Goal: Information Seeking & Learning: Learn about a topic

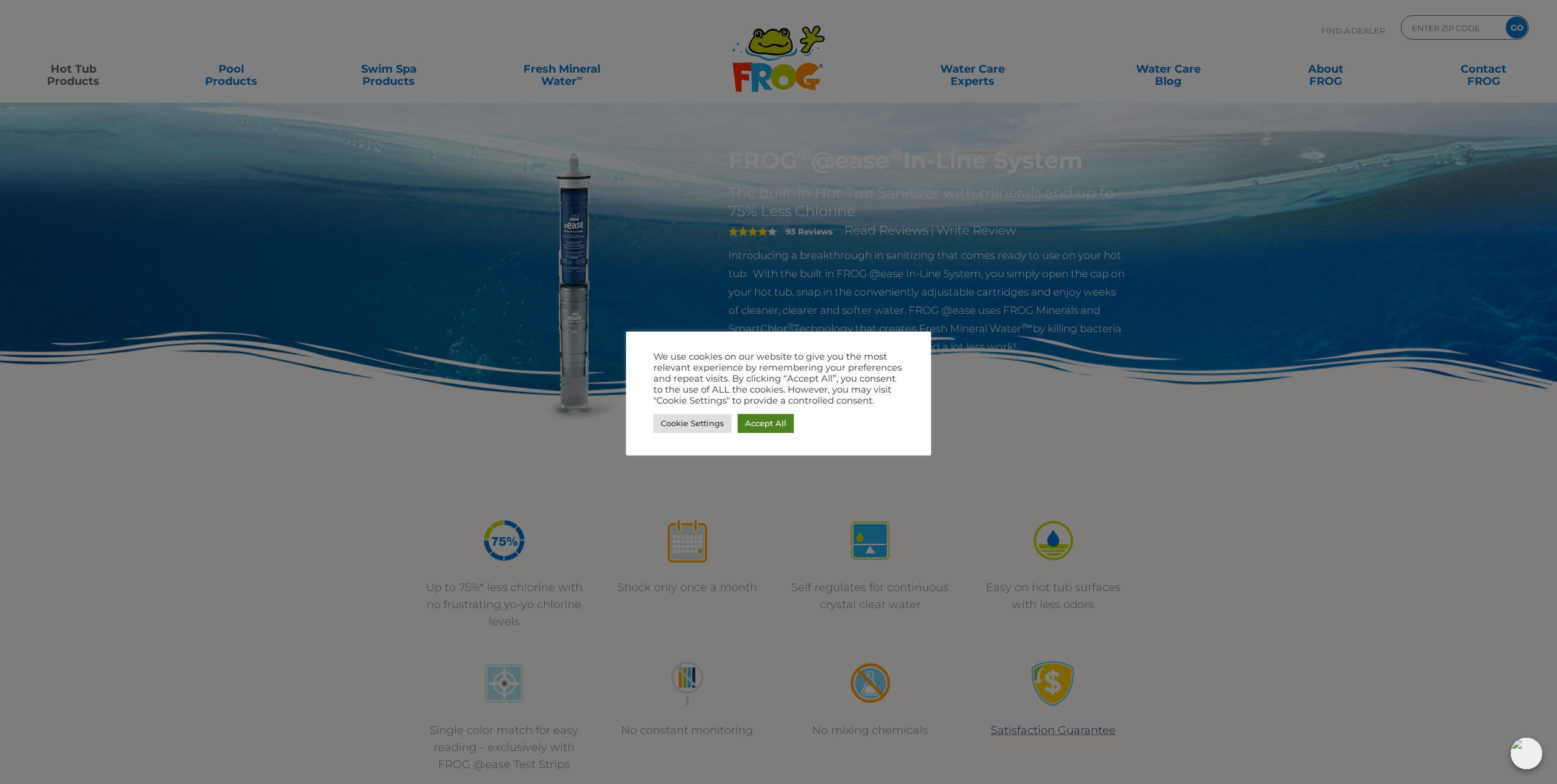
click at [780, 425] on link "Accept All" at bounding box center [766, 423] width 56 height 19
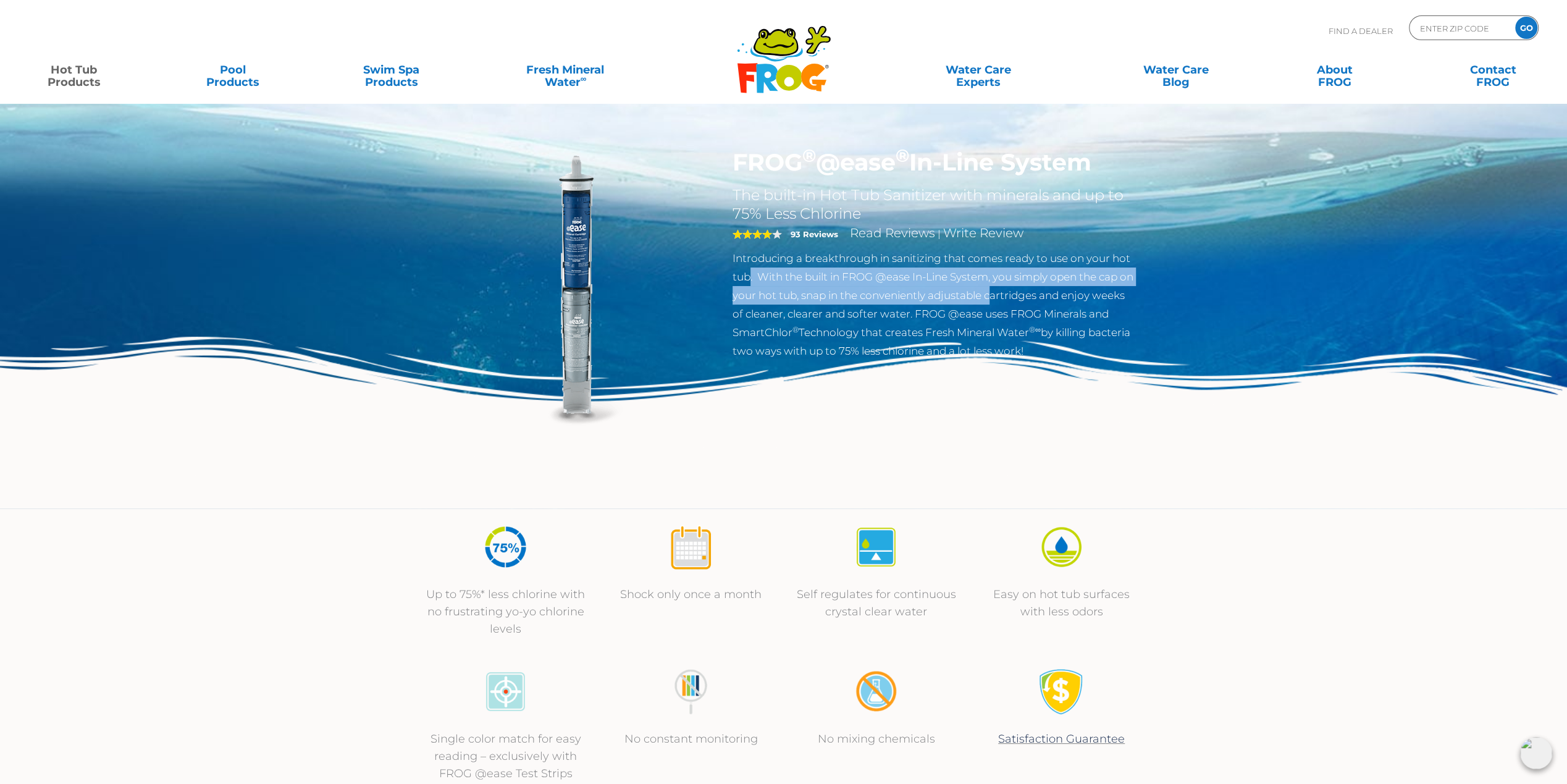
drag, startPoint x: 749, startPoint y: 267, endPoint x: 1012, endPoint y: 302, distance: 265.3
click at [1012, 302] on p "Introducing a breakthrough in sanitizing that comes ready to use on your hot tu…" at bounding box center [934, 305] width 404 height 112
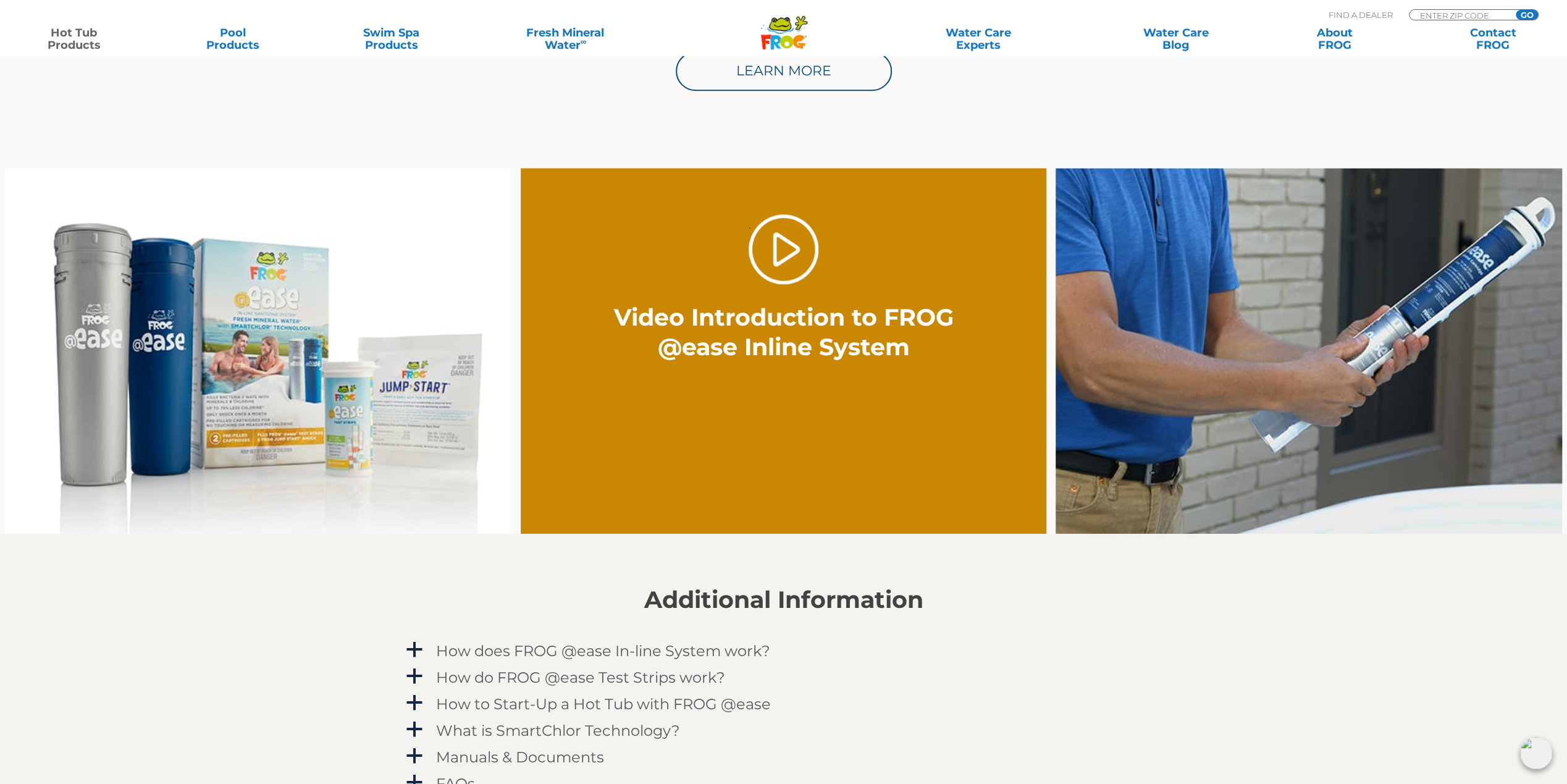
scroll to position [865, 0]
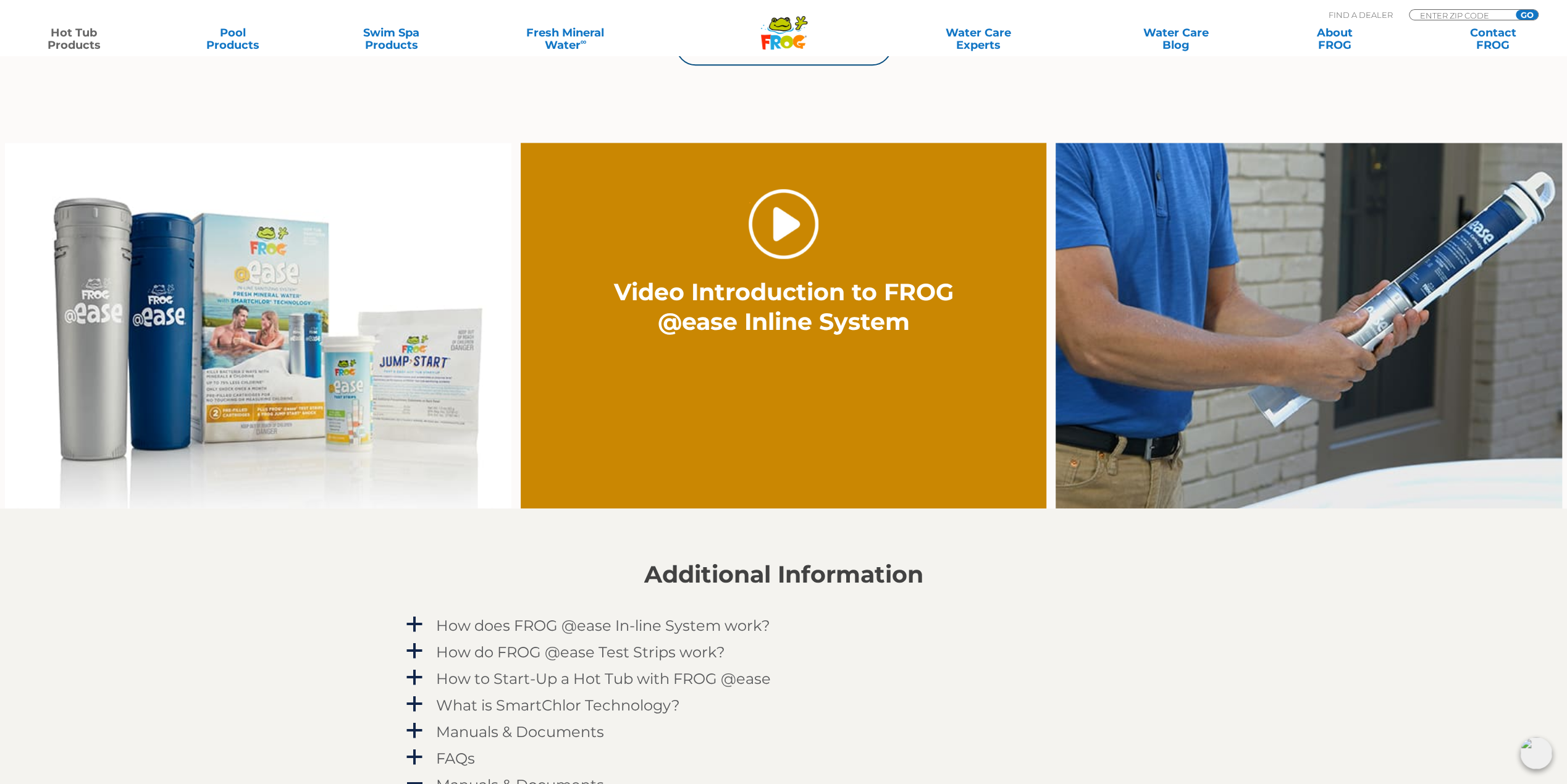
click at [794, 227] on link "." at bounding box center [784, 223] width 70 height 70
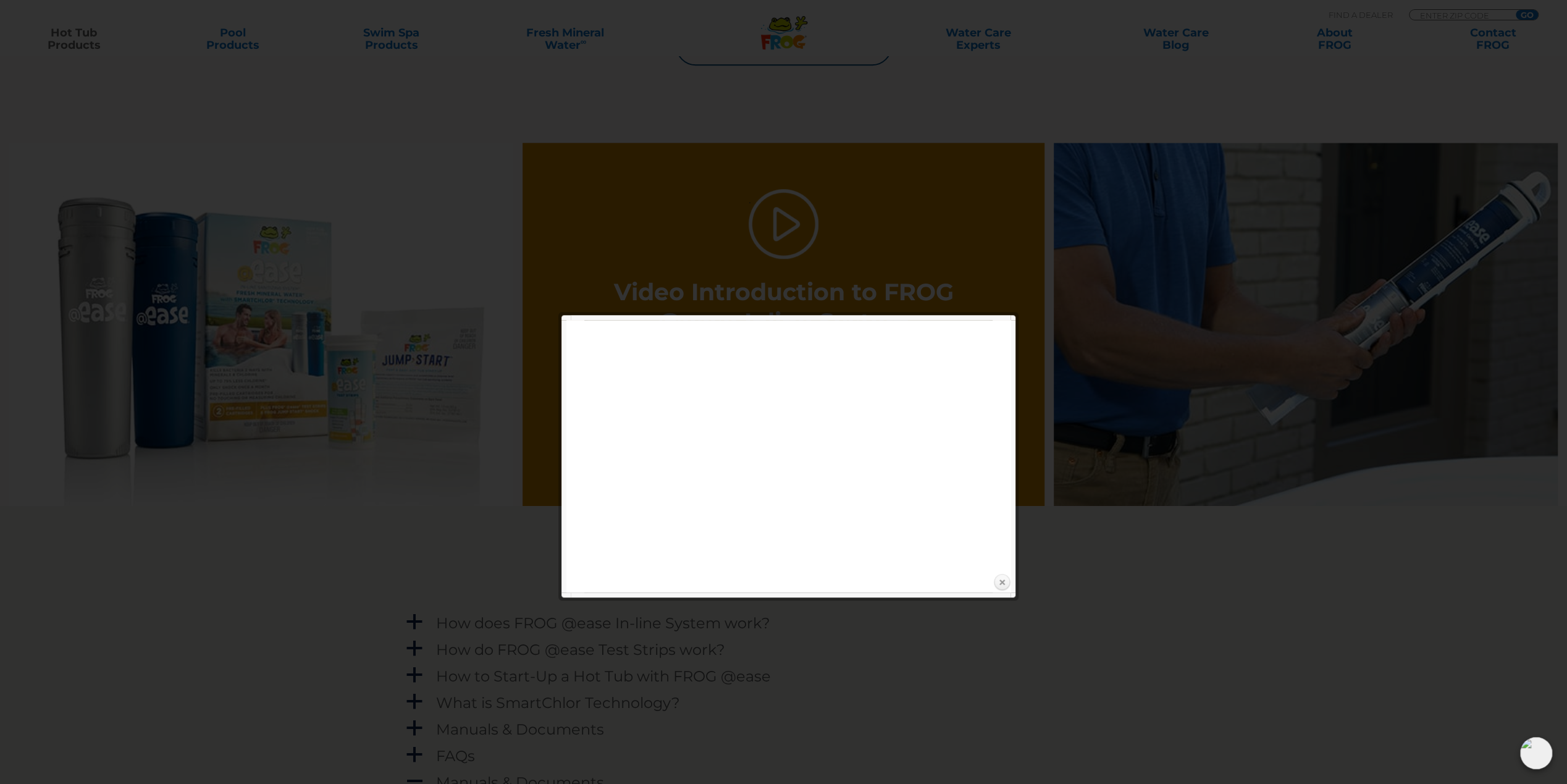
click at [1006, 583] on link "Close" at bounding box center [1002, 582] width 19 height 19
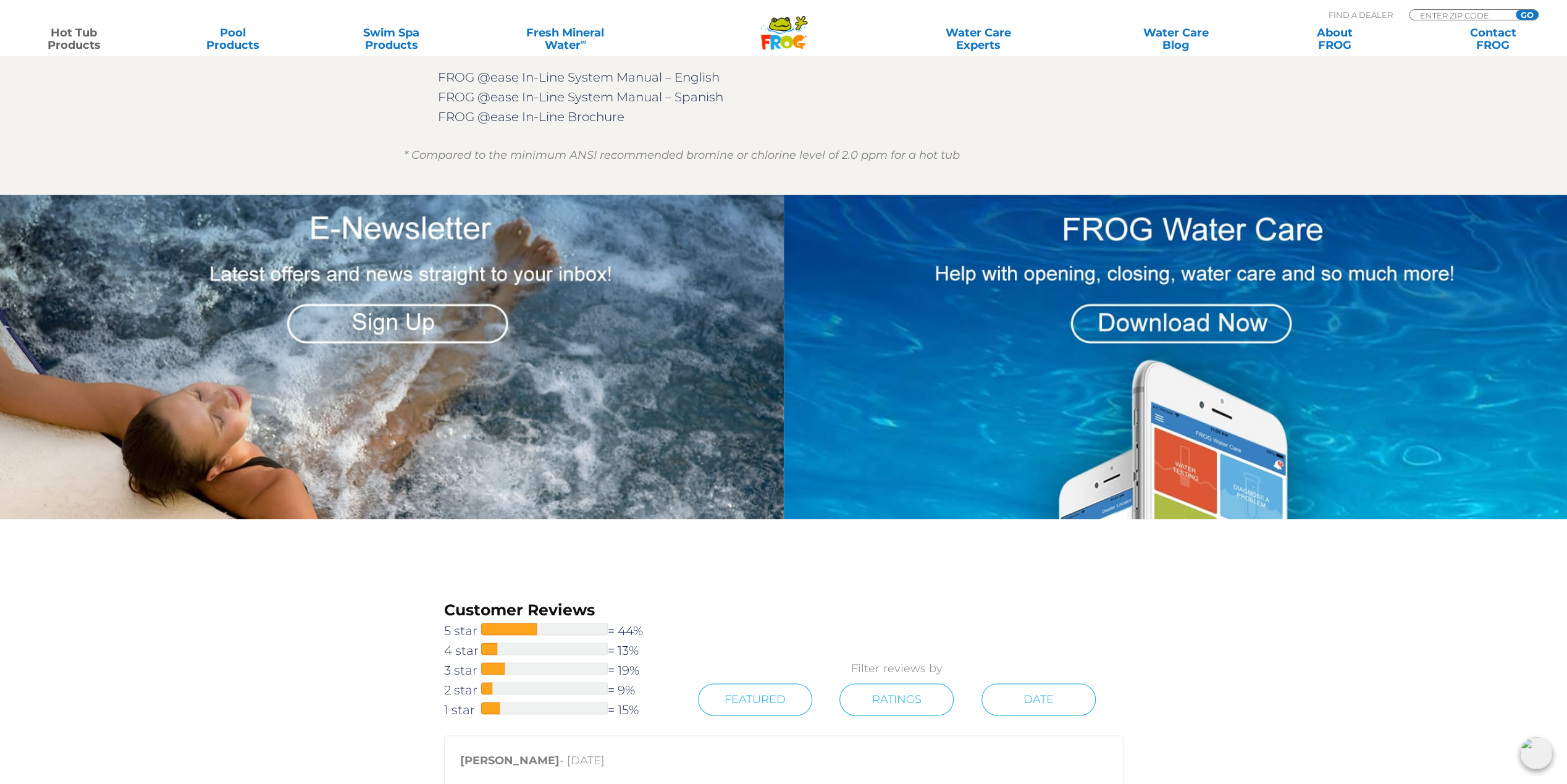
scroll to position [1668, 0]
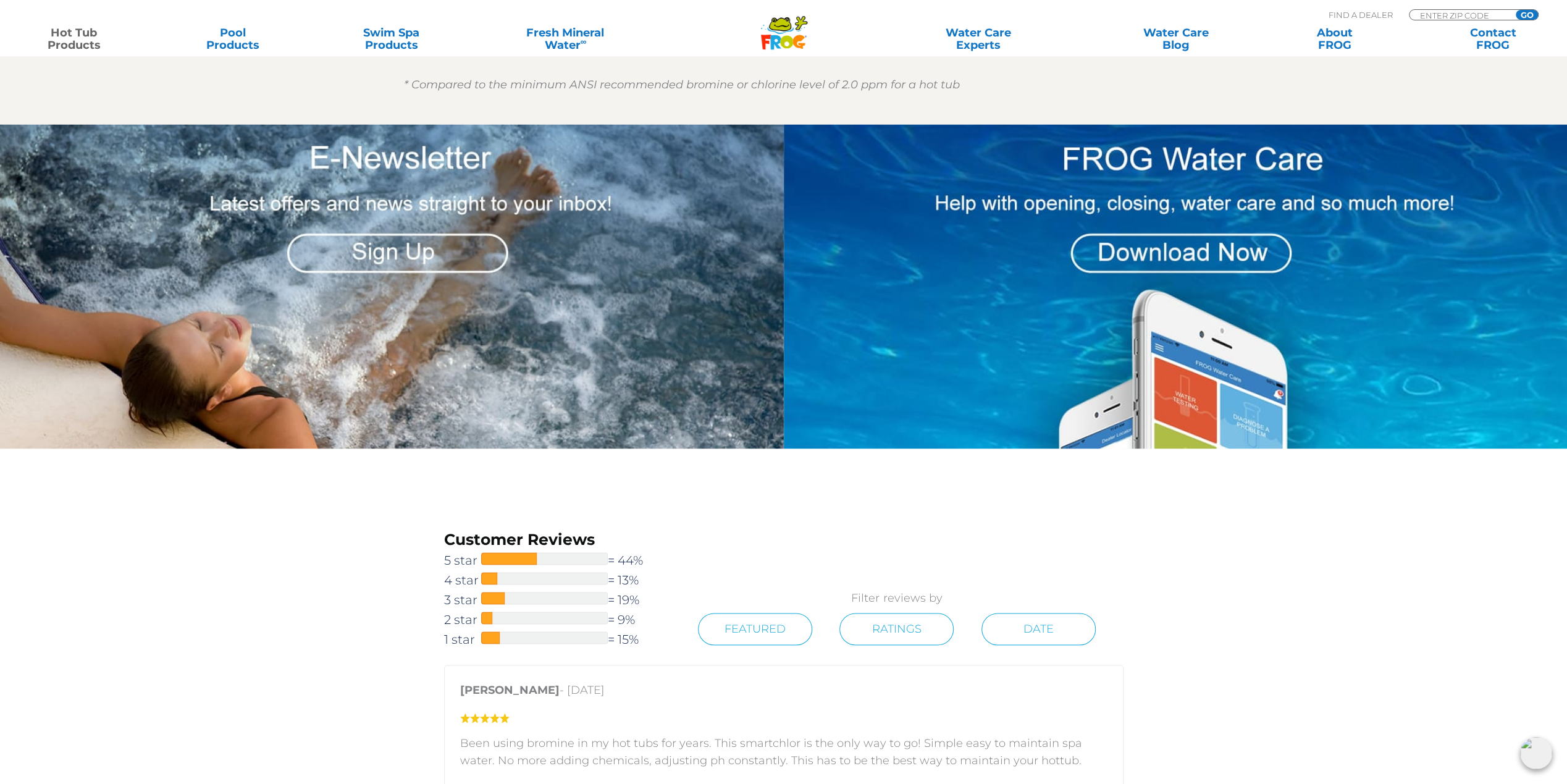
click at [1191, 259] on img at bounding box center [1176, 286] width 784 height 325
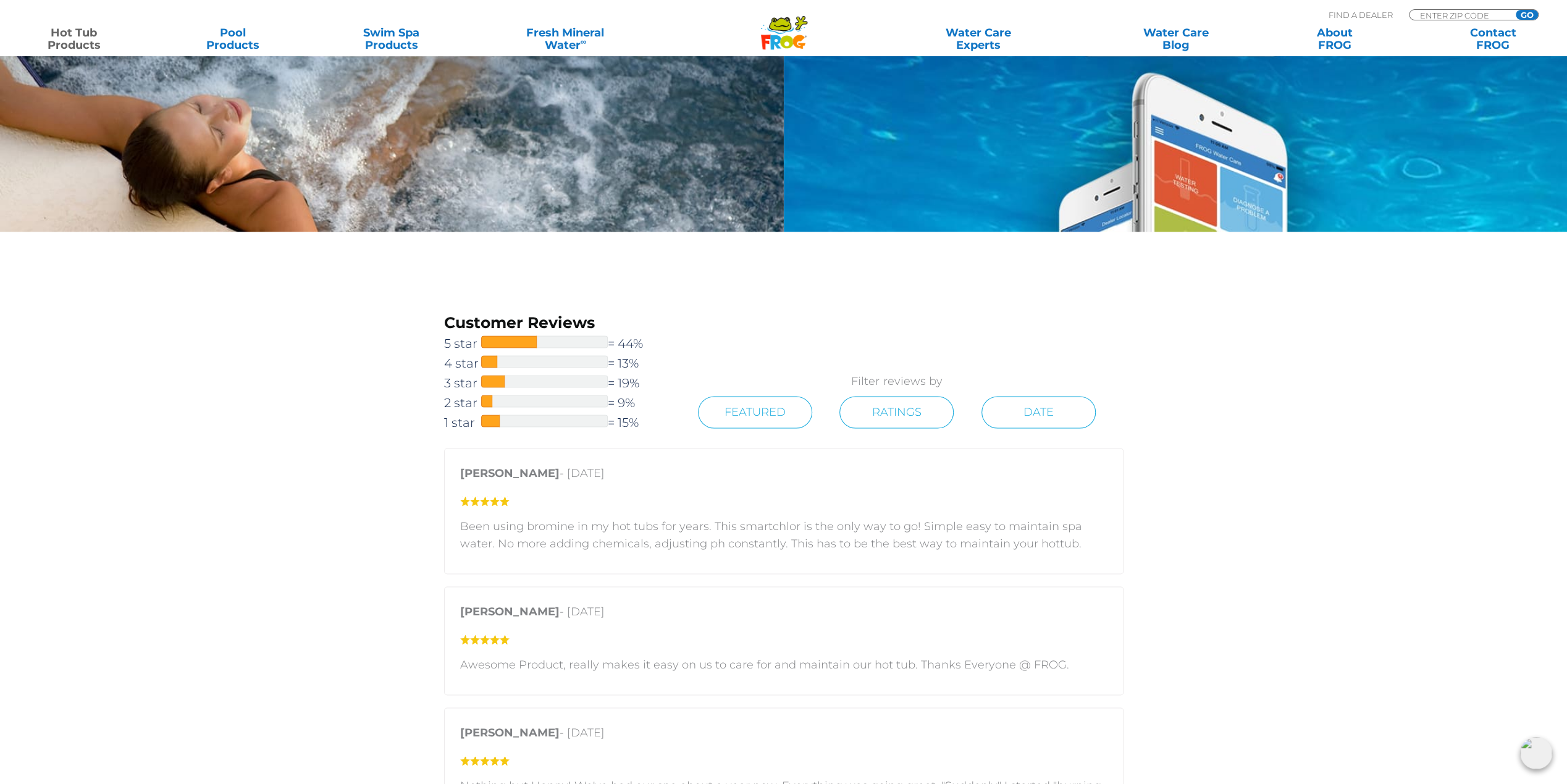
scroll to position [1914, 0]
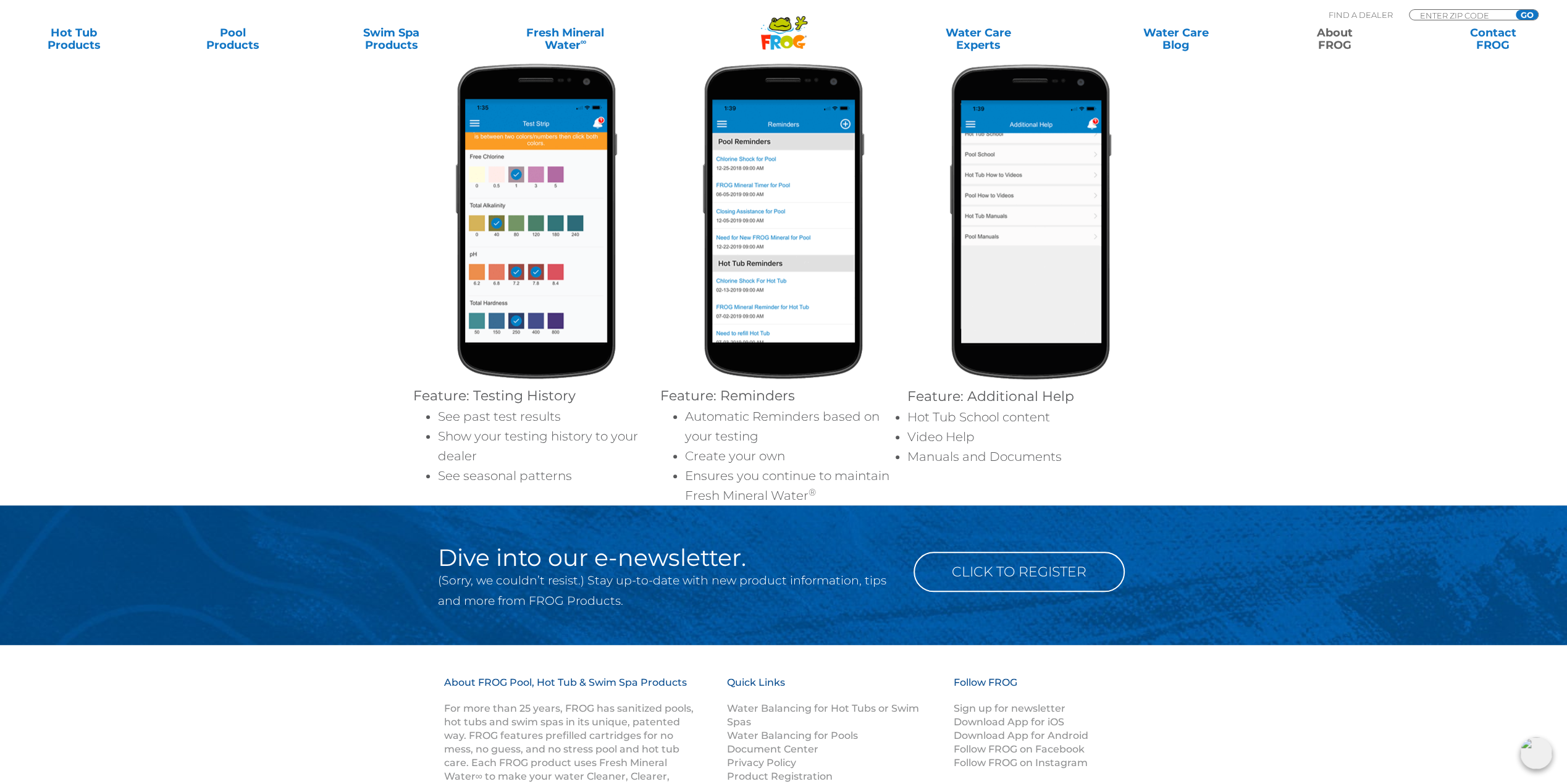
scroll to position [1174, 0]
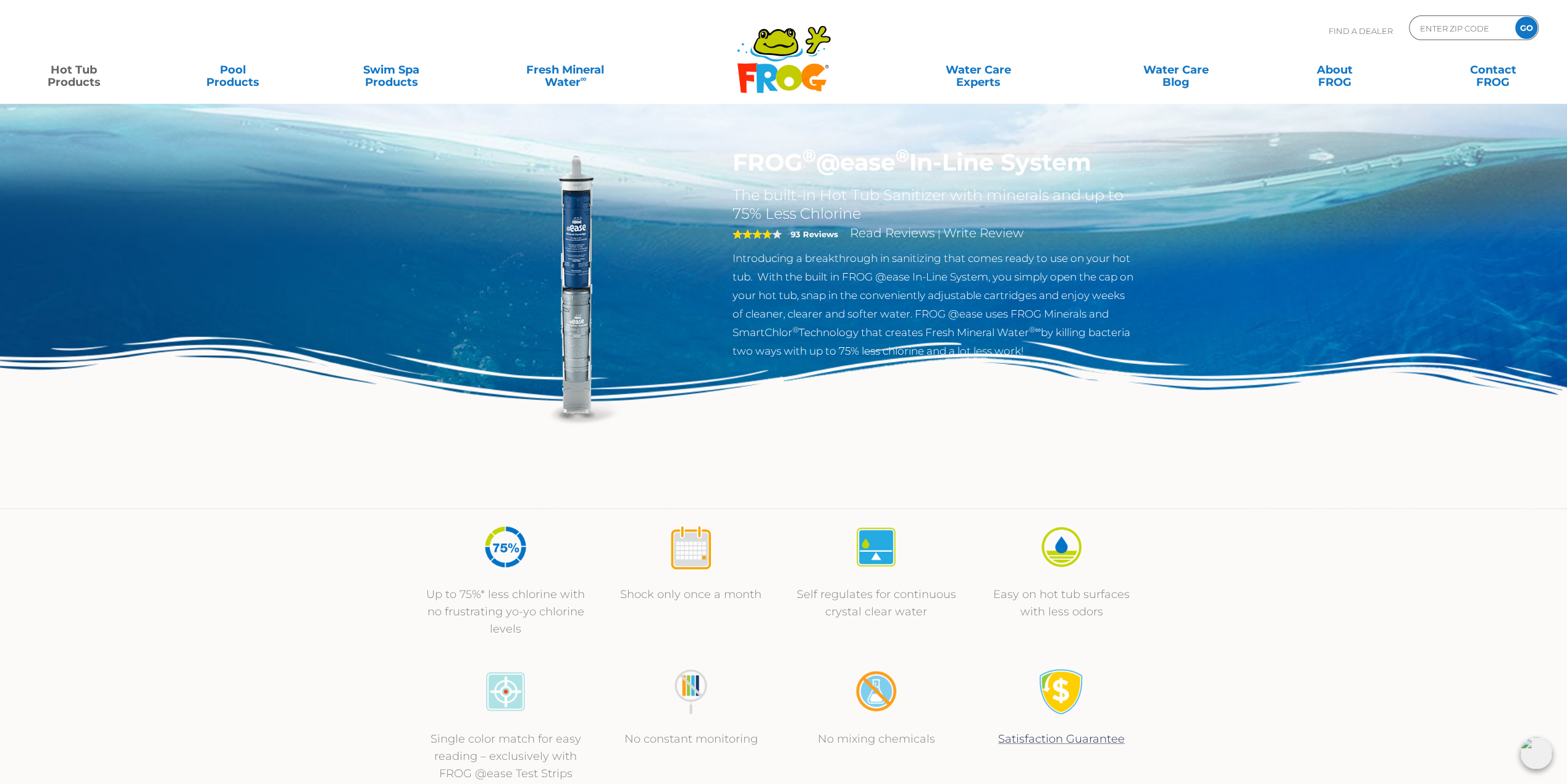
drag, startPoint x: 833, startPoint y: 165, endPoint x: 1115, endPoint y: 138, distance: 283.3
click at [1115, 138] on div "FROG ® @ease ® In-Line System The built-in Hot Tub Sanitizer with minerals and …" at bounding box center [784, 254] width 1567 height 508
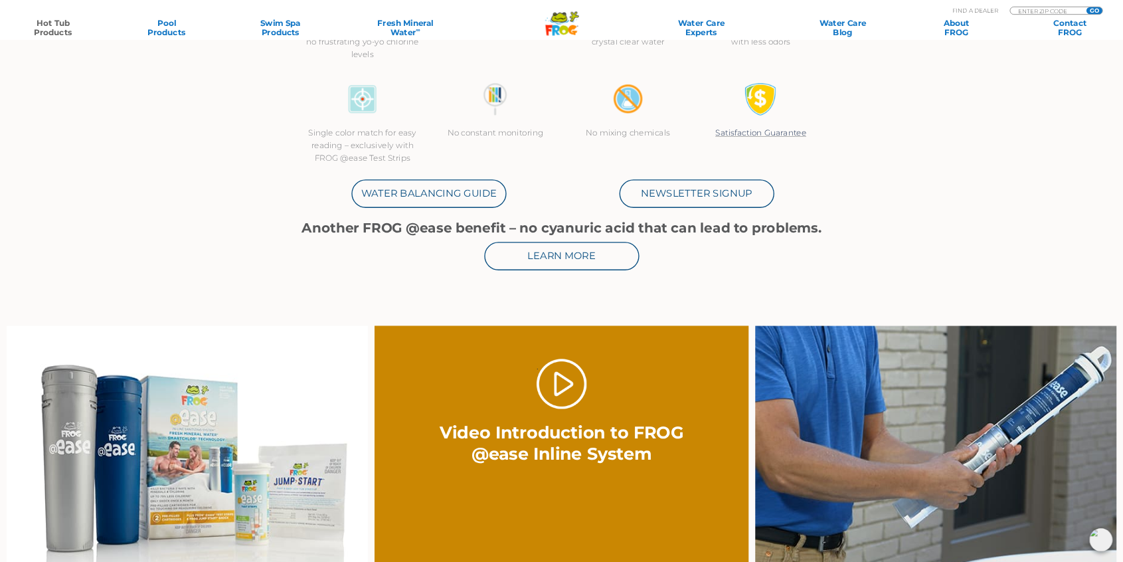
scroll to position [598, 0]
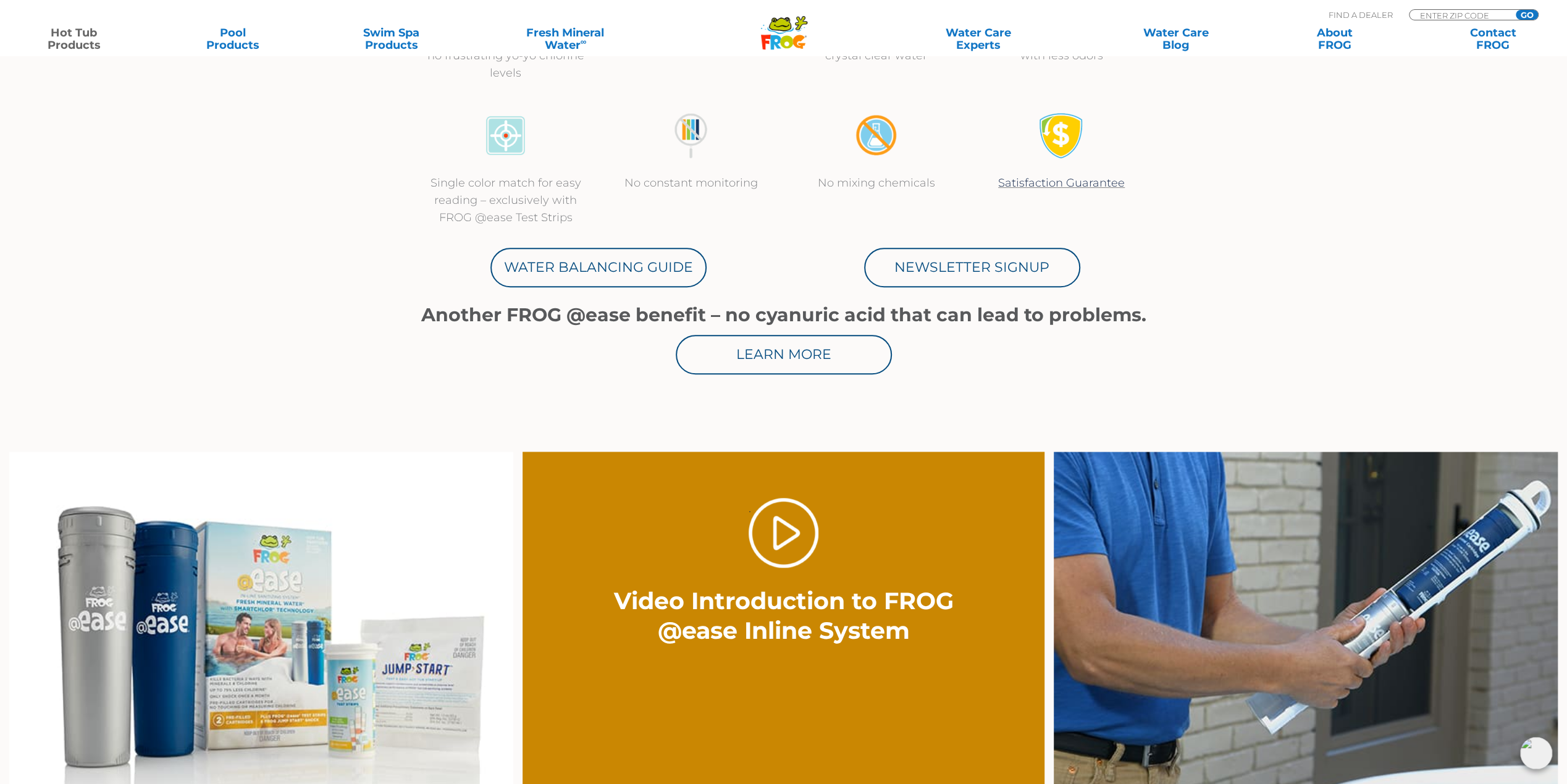
click at [289, 638] on img at bounding box center [261, 632] width 504 height 364
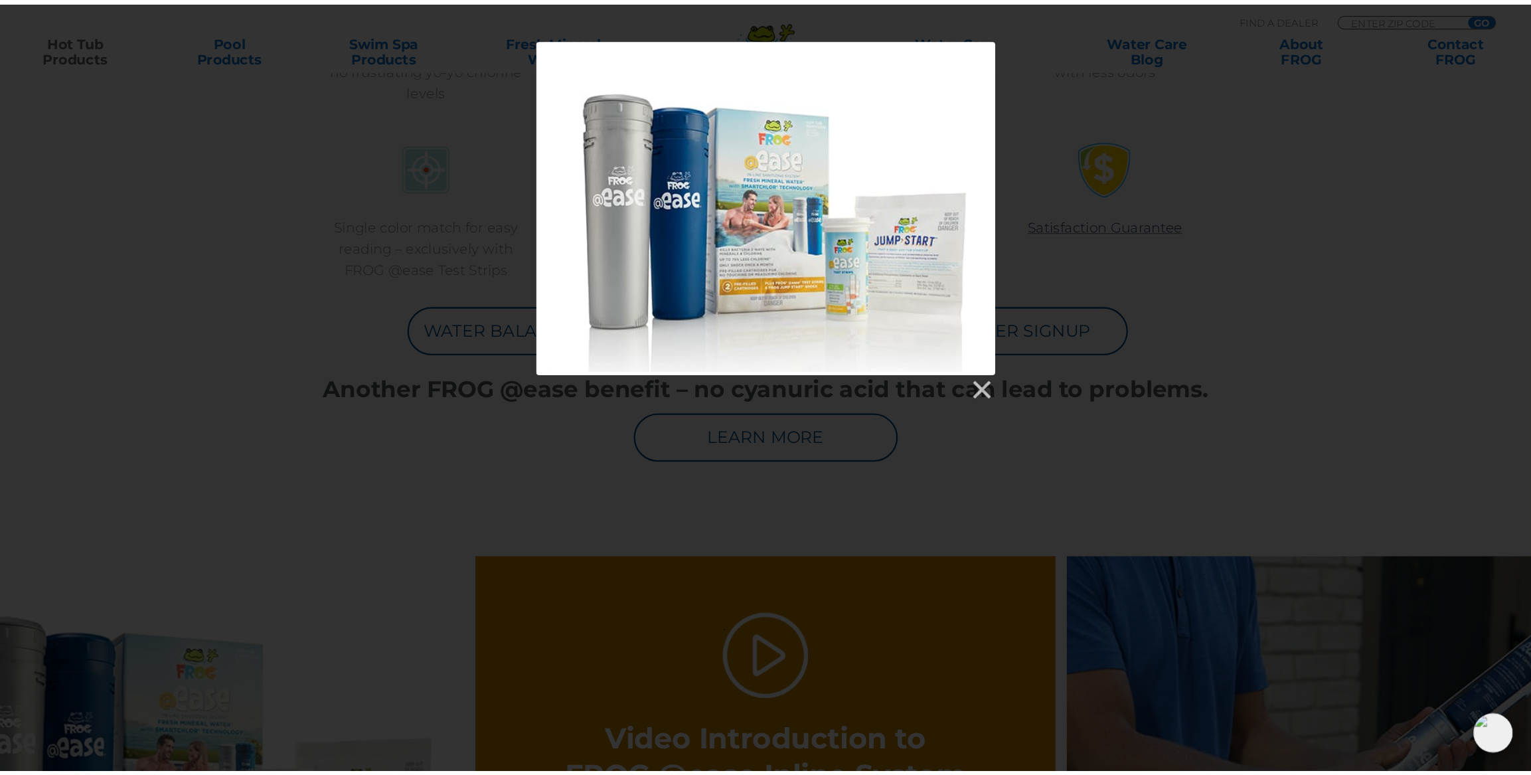
scroll to position [597, 0]
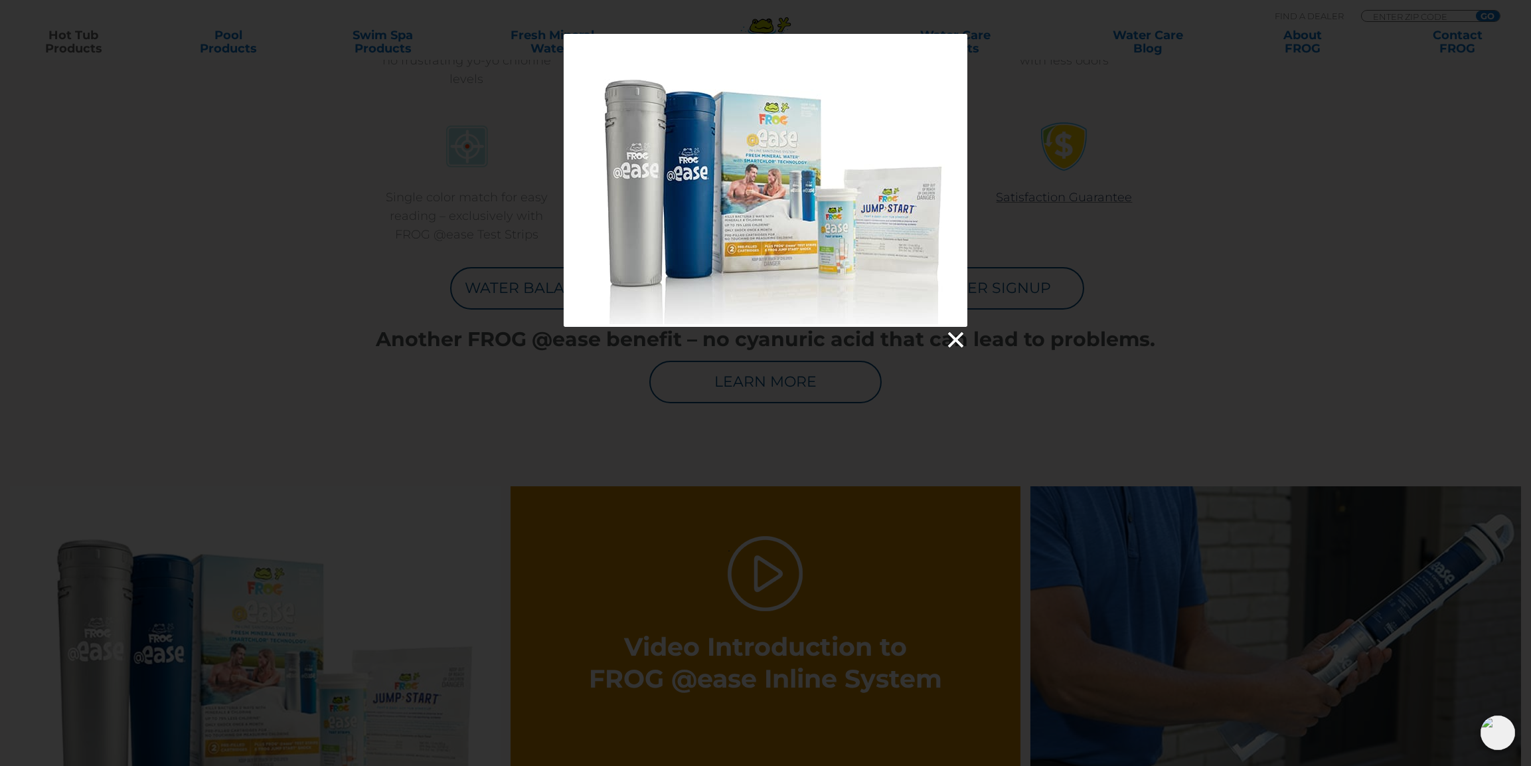
click at [948, 340] on link at bounding box center [955, 340] width 20 height 20
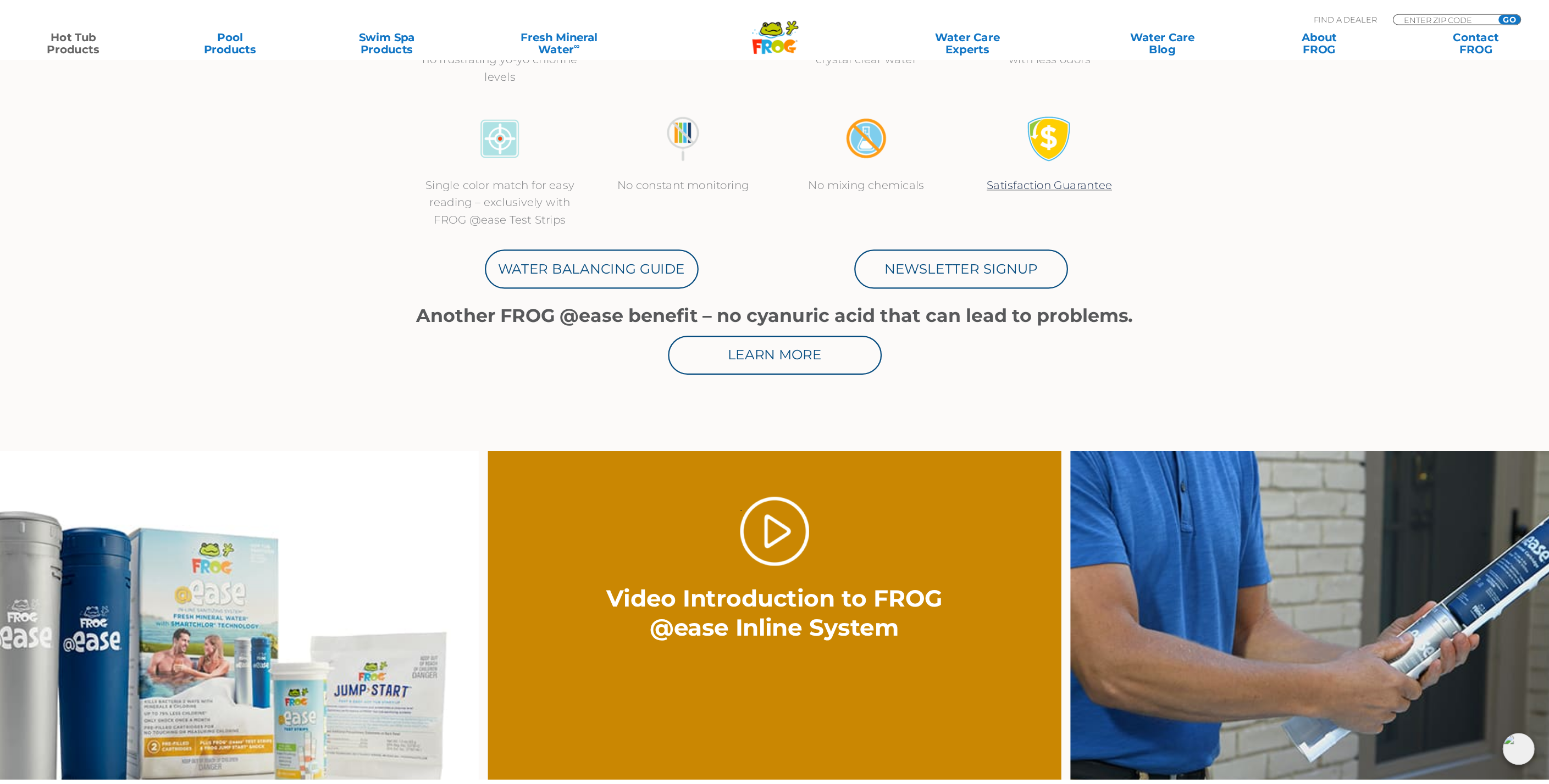
scroll to position [495, 0]
